Goal: Information Seeking & Learning: Understand process/instructions

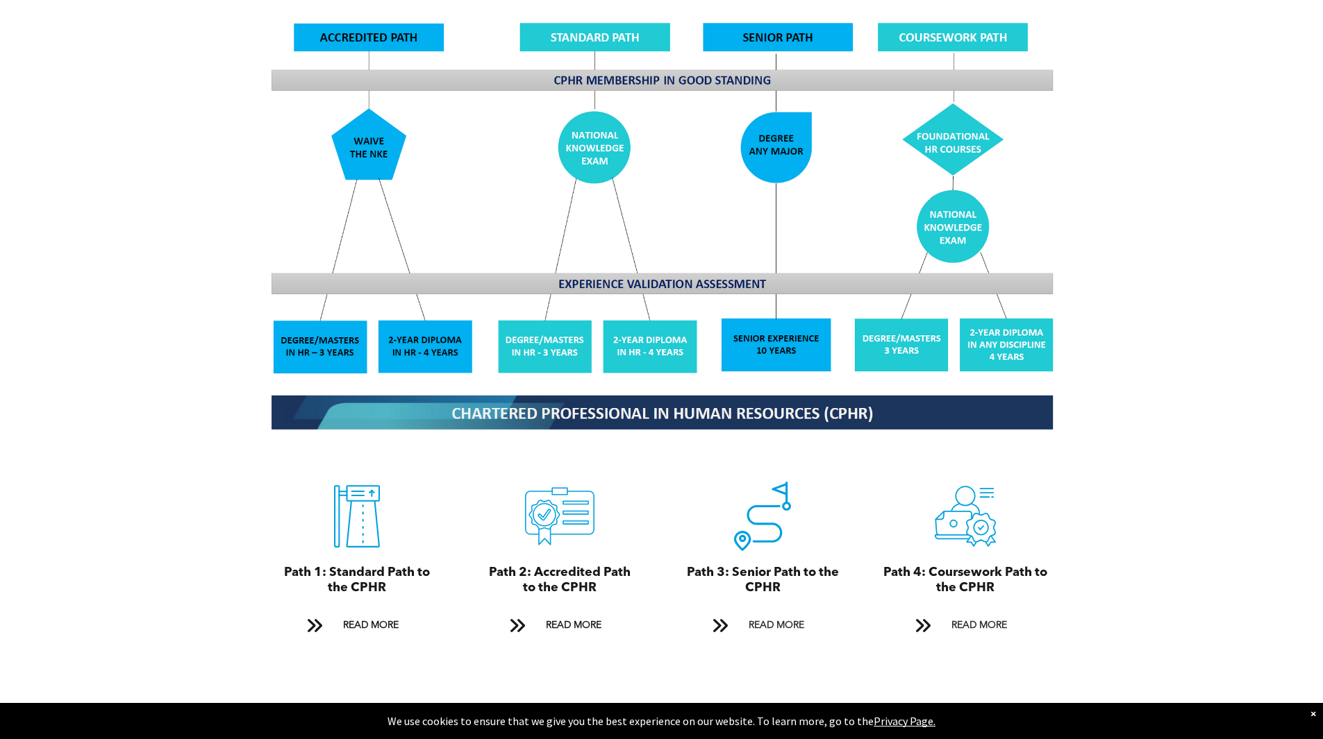
scroll to position [1250, 0]
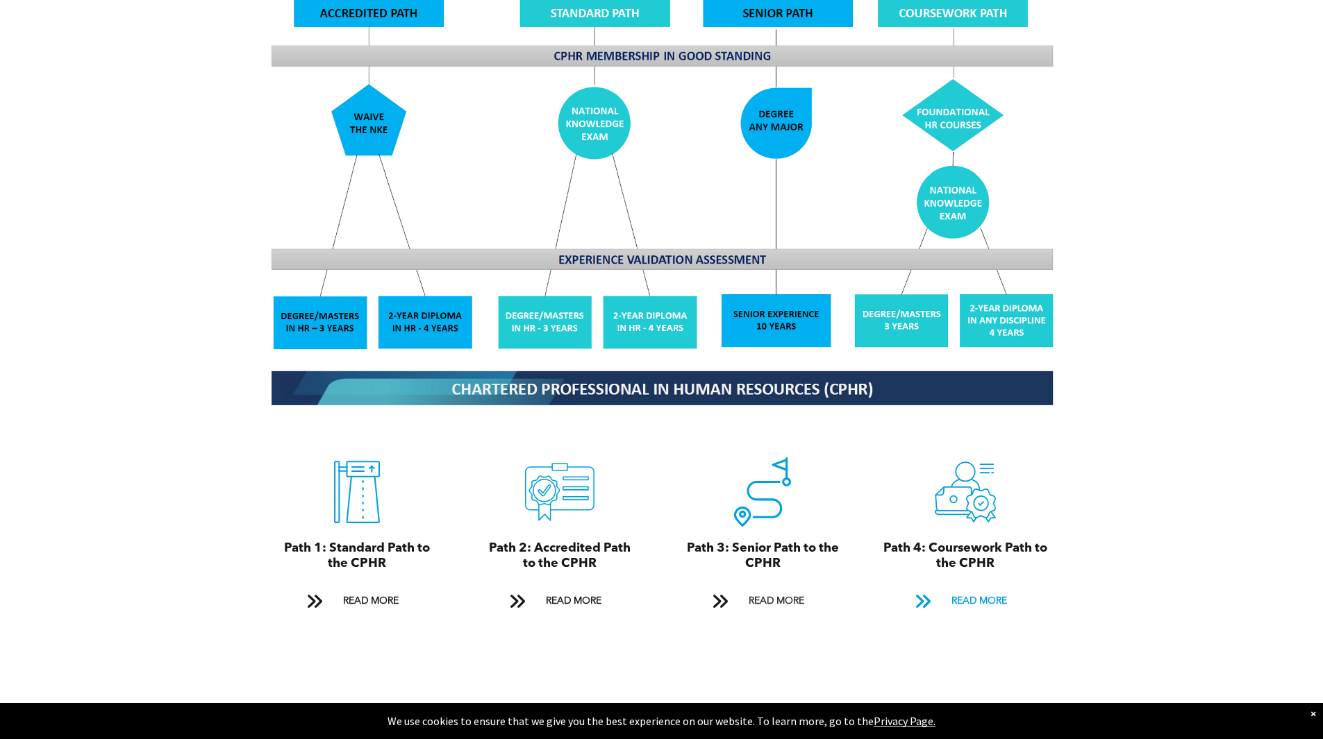
click at [962, 589] on span "READ MORE" at bounding box center [978, 602] width 65 height 26
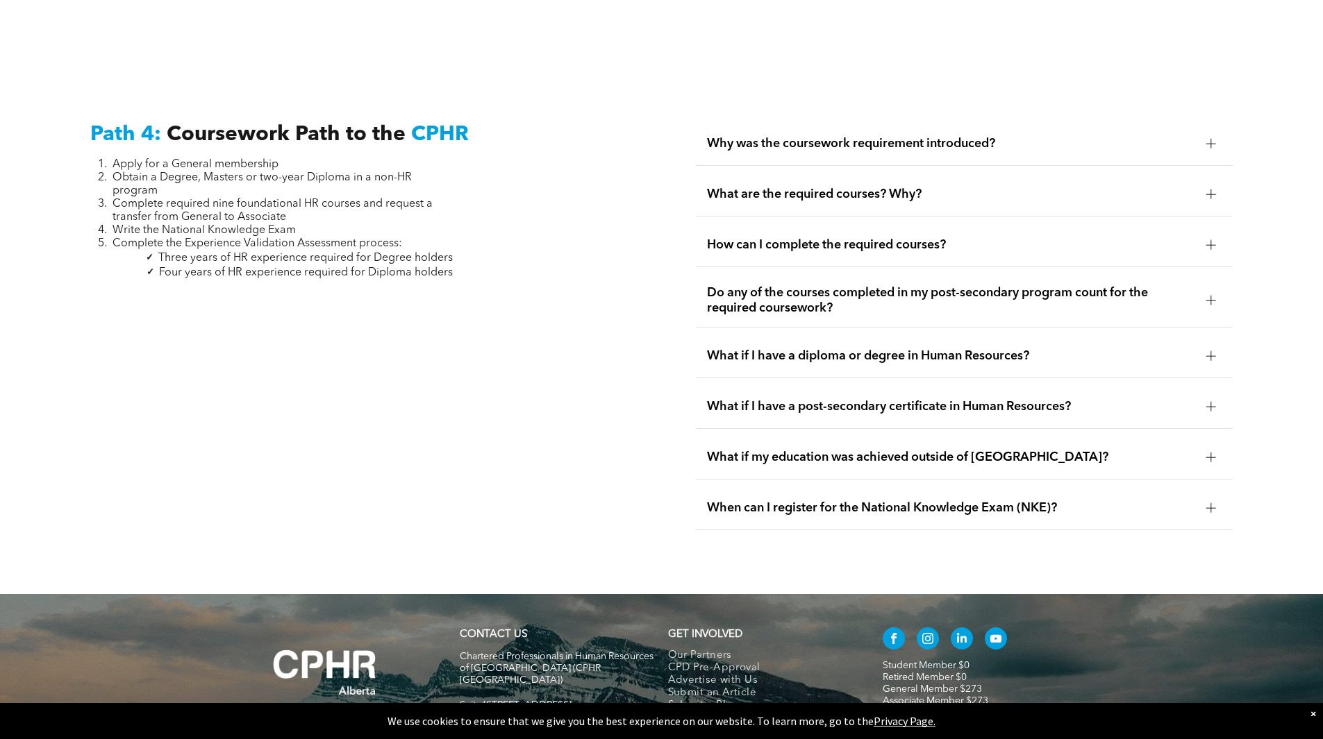
scroll to position [4124, 0]
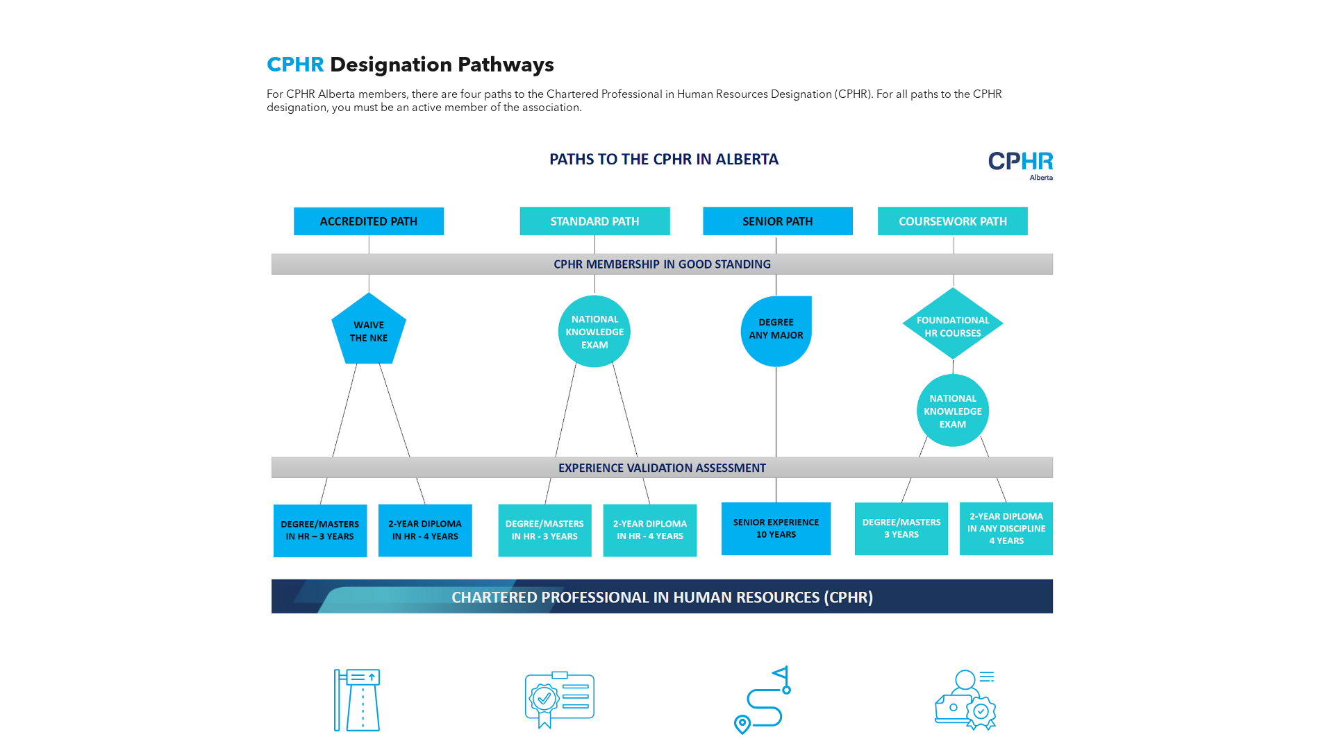
scroll to position [1389, 0]
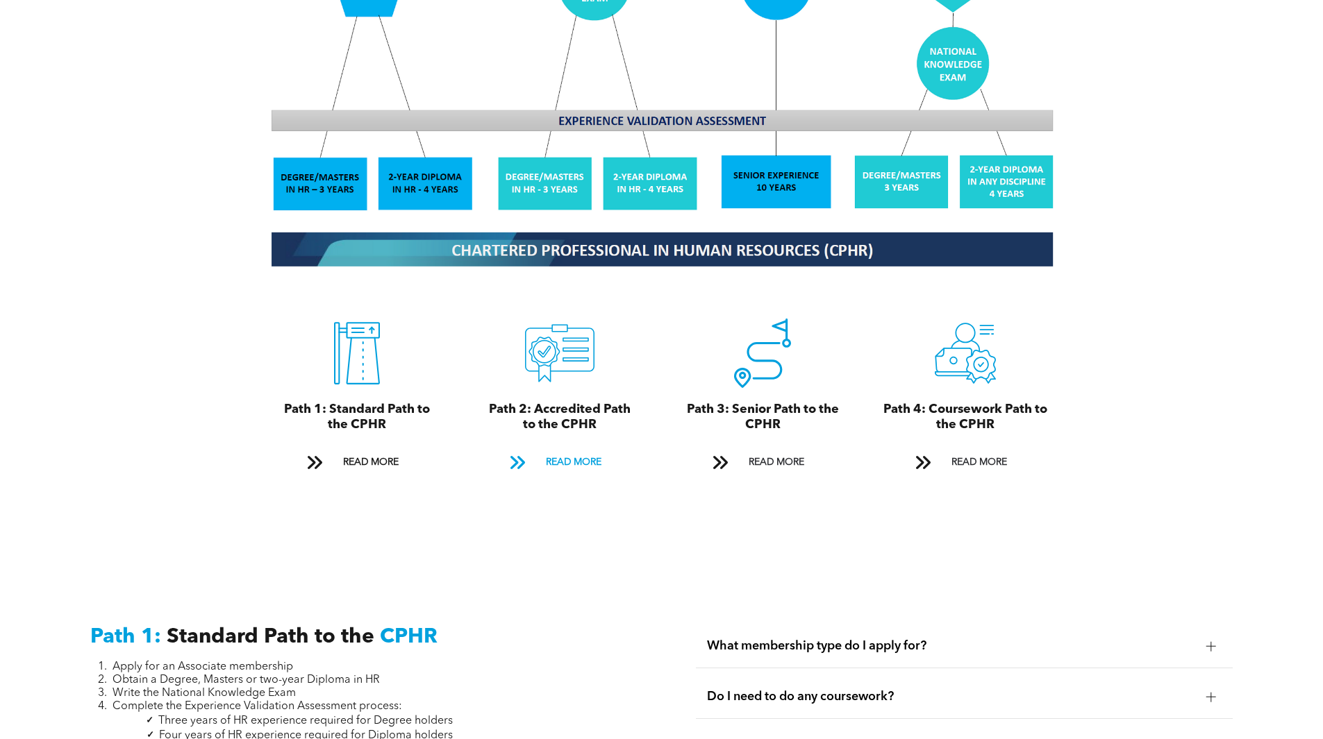
click at [566, 450] on span "READ MORE" at bounding box center [573, 463] width 65 height 26
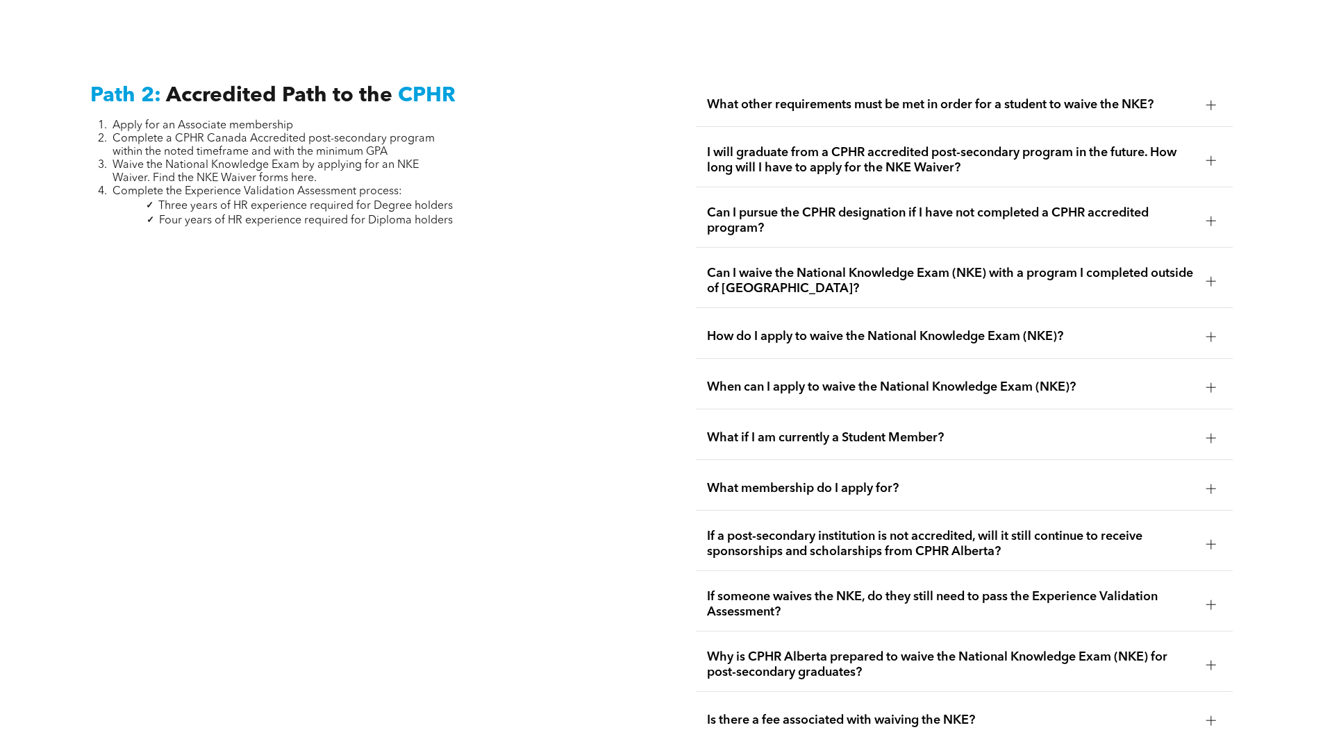
scroll to position [2270, 0]
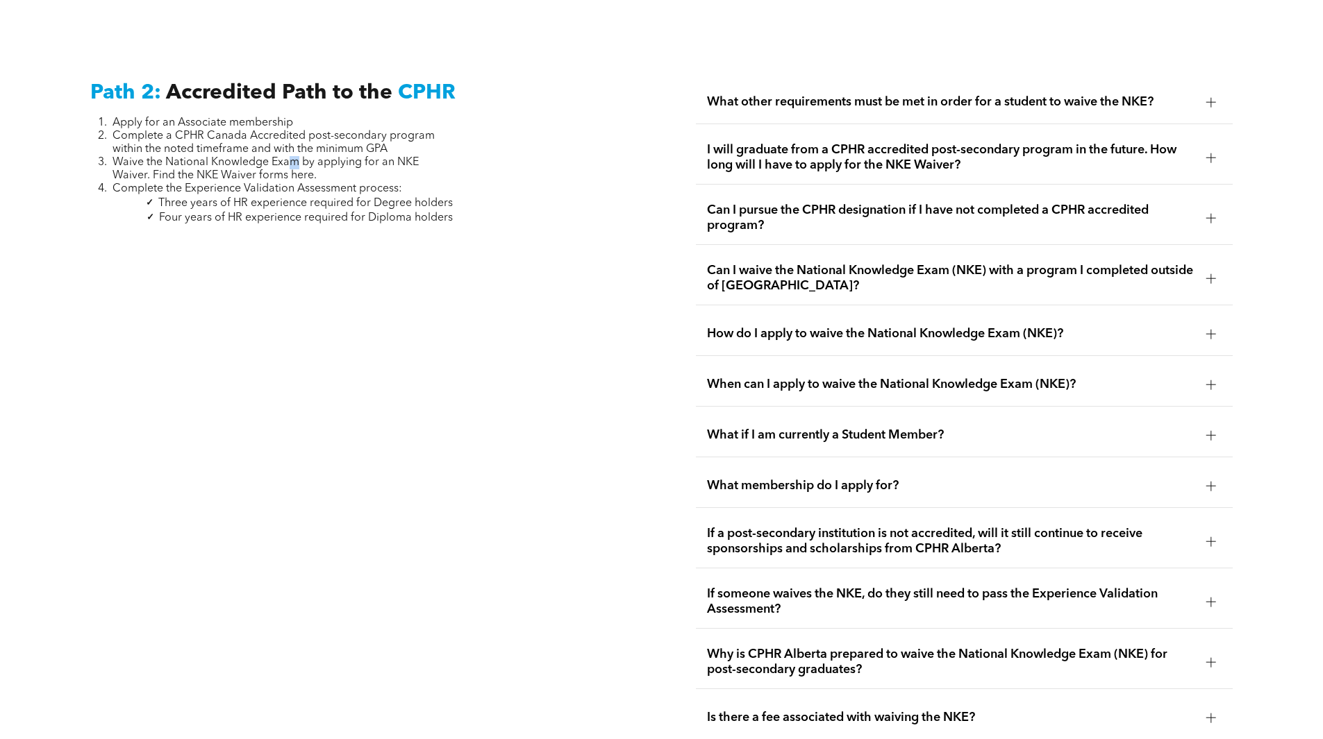
click at [295, 157] on span "Waive the National Knowledge Exam by applying for an NKE Waiver. Find the NKE W…" at bounding box center [265, 169] width 306 height 24
click at [1215, 97] on div at bounding box center [1211, 102] width 10 height 10
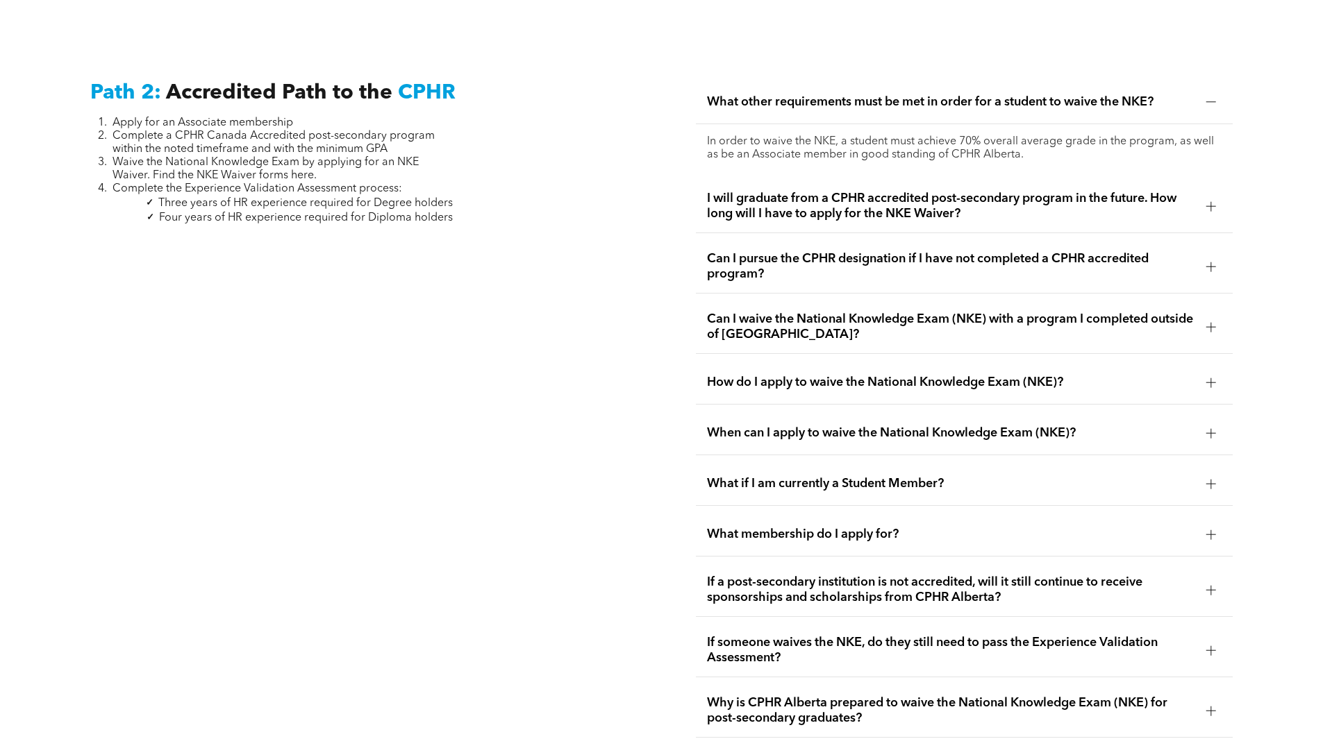
click at [1215, 97] on div at bounding box center [1211, 102] width 10 height 10
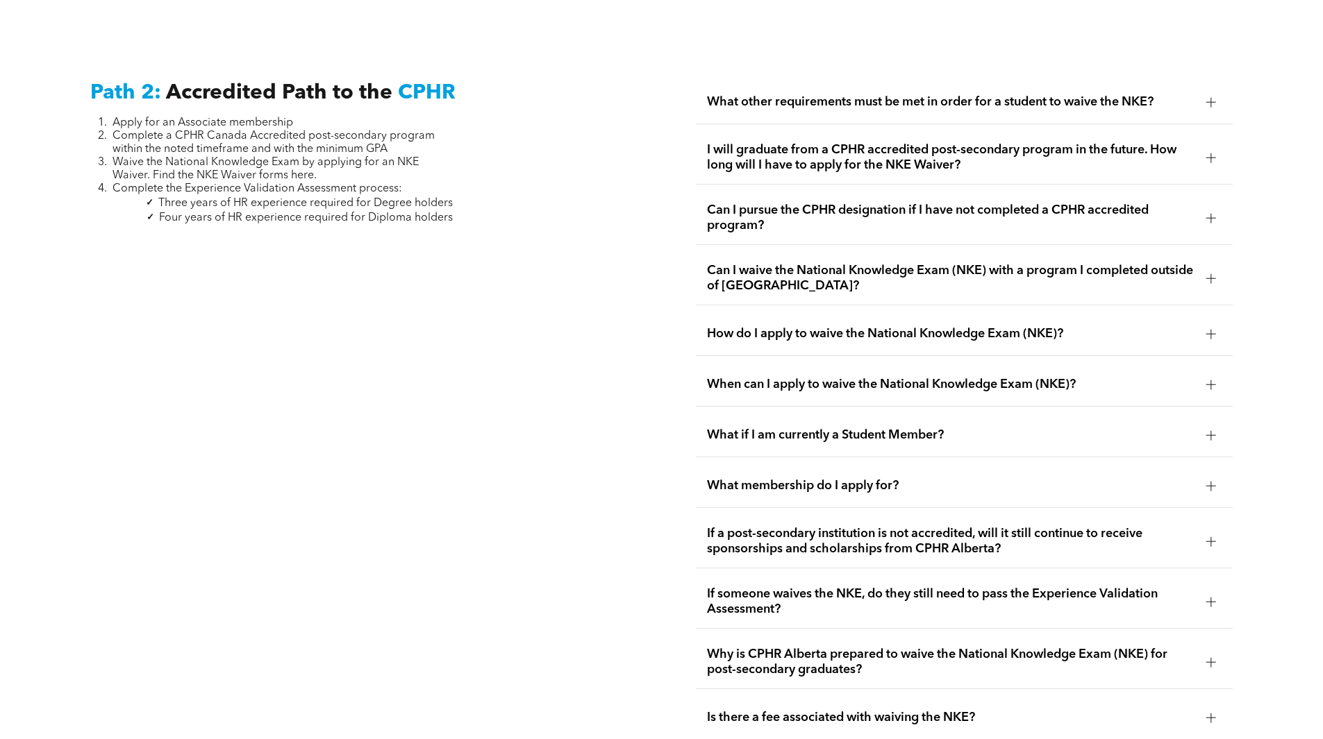
click at [1071, 153] on span "I will graduate from a CPHR accredited post-secondary program in the future. Ho…" at bounding box center [951, 157] width 488 height 31
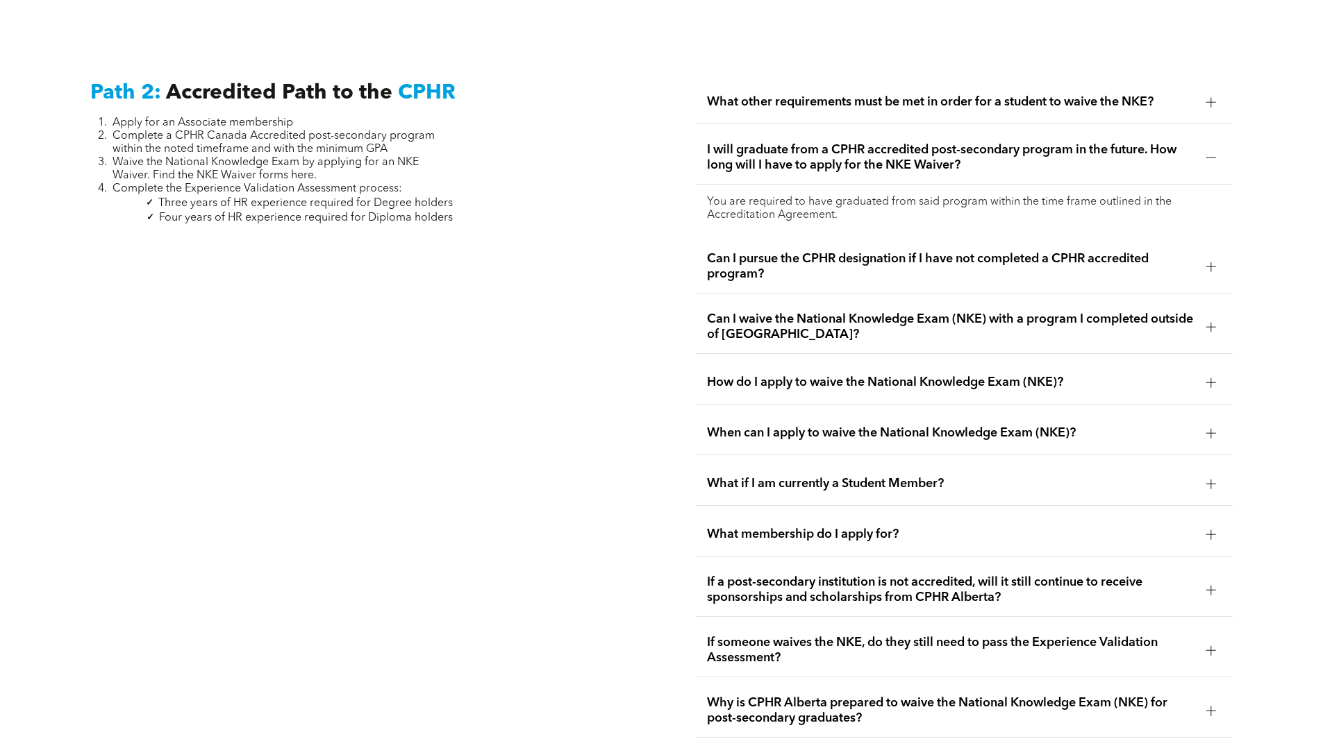
click at [1071, 153] on span "I will graduate from a CPHR accredited post-secondary program in the future. Ho…" at bounding box center [951, 157] width 488 height 31
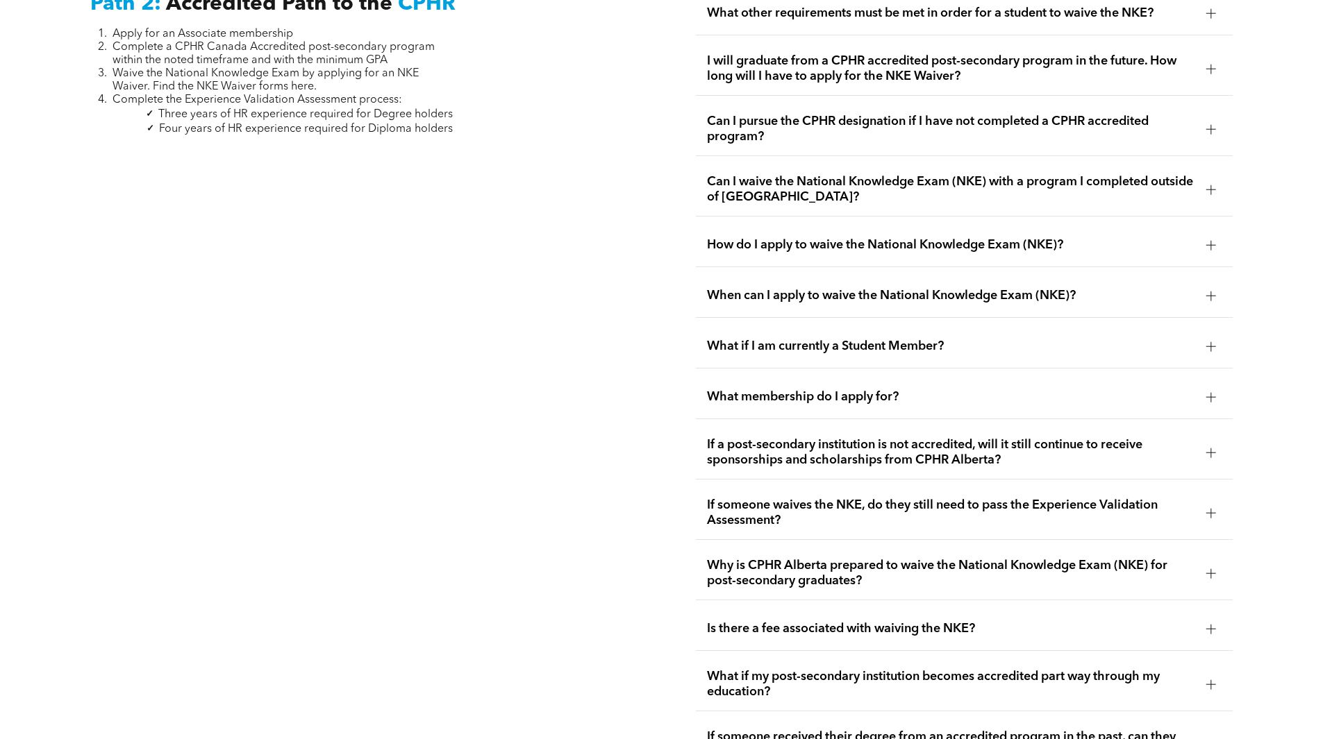
scroll to position [2409, 0]
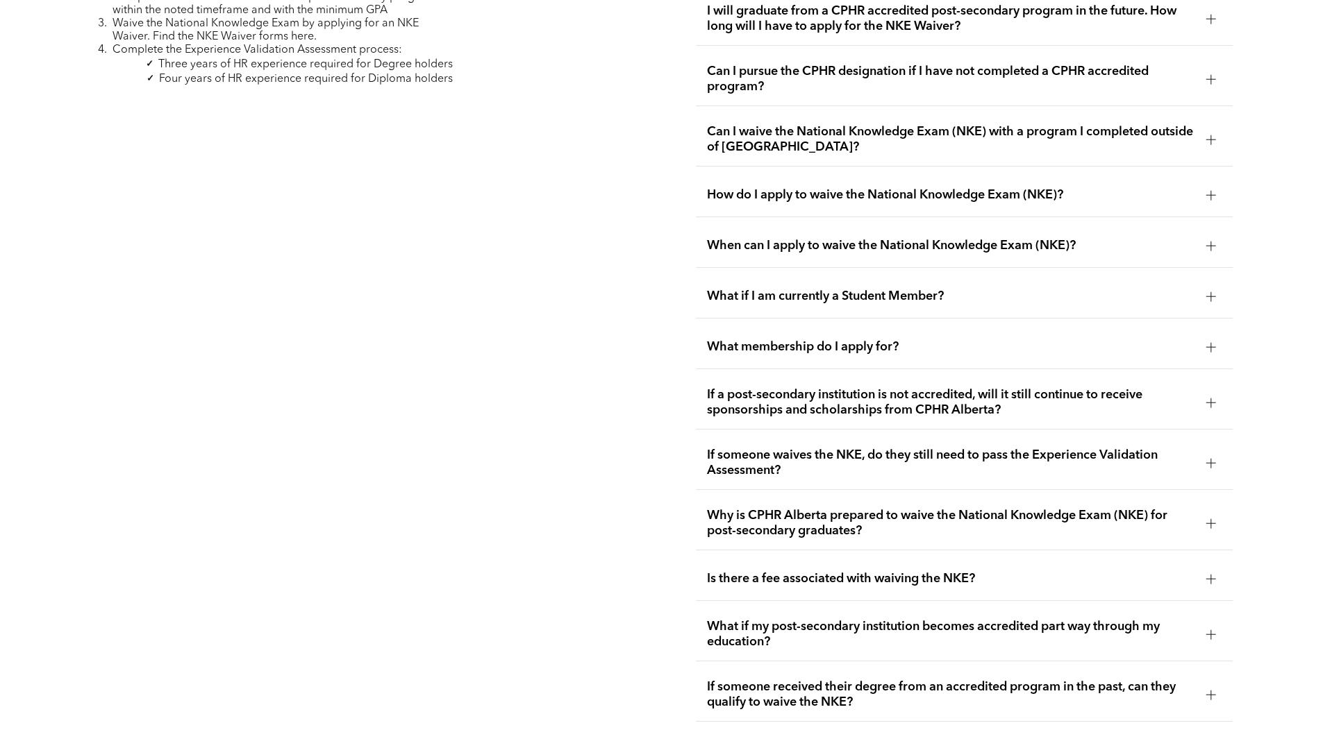
click at [1213, 190] on div at bounding box center [1211, 195] width 10 height 10
